Goal: Information Seeking & Learning: Learn about a topic

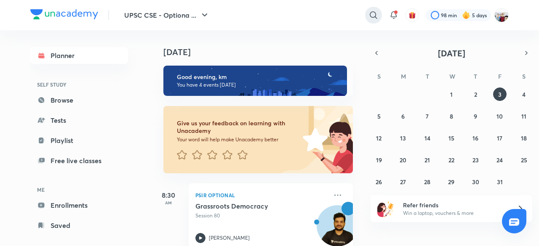
click at [375, 14] on icon at bounding box center [374, 15] width 10 height 10
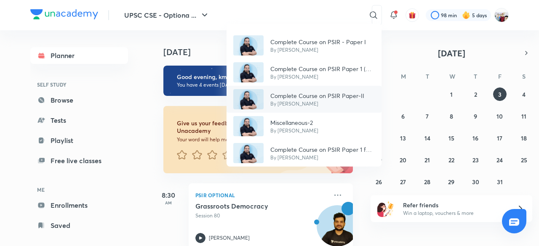
click at [360, 93] on p "Complete Course on PSIR Paper-II" at bounding box center [317, 95] width 94 height 9
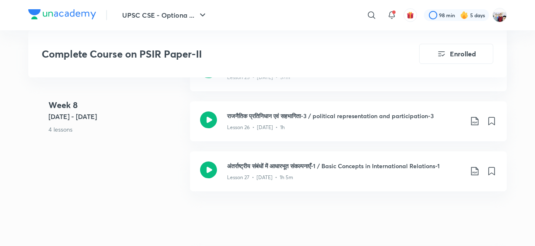
scroll to position [1904, 0]
click at [473, 168] on icon at bounding box center [475, 171] width 10 height 10
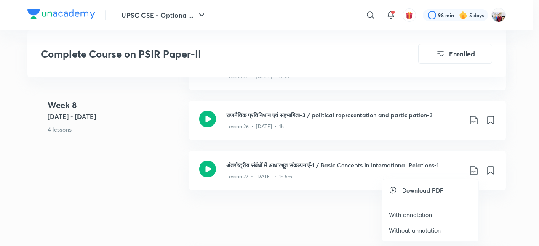
click at [419, 208] on li "With annotation" at bounding box center [430, 215] width 96 height 16
click at [414, 211] on p "With annotation" at bounding box center [410, 215] width 43 height 9
